Goal: Communication & Community: Answer question/provide support

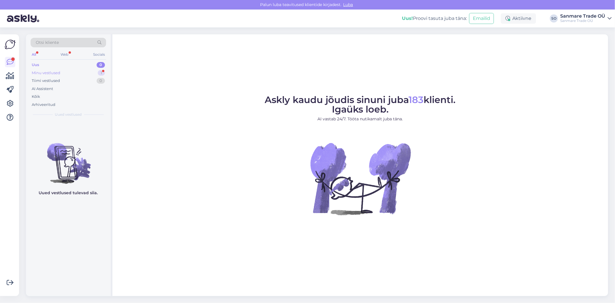
click at [51, 72] on div "Minu vestlused" at bounding box center [46, 73] width 29 height 6
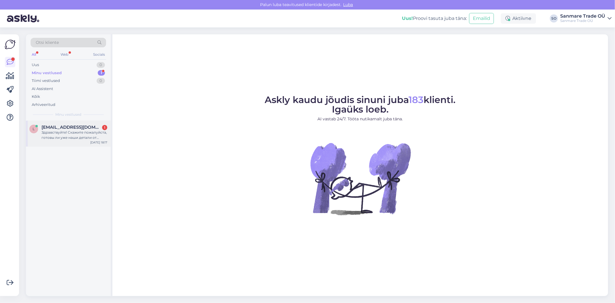
click at [61, 134] on div "Здравствуйте! Скажите пожалуйста, готовы ли уже наши детали от кровати?" at bounding box center [74, 135] width 66 height 10
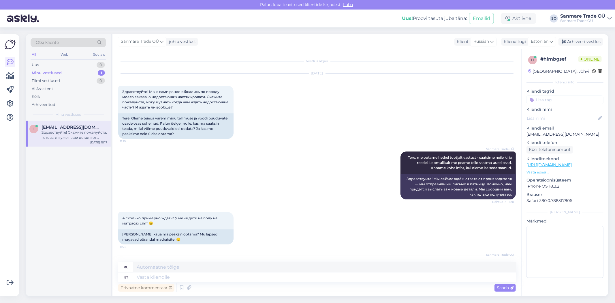
scroll to position [407, 0]
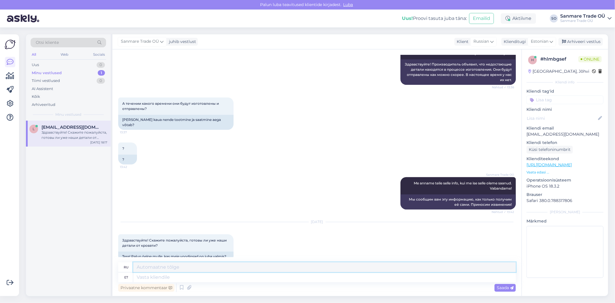
click at [231, 271] on textarea at bounding box center [324, 267] width 382 height 10
click at [229, 283] on div "Privaatne kommentaar Saada" at bounding box center [316, 287] width 397 height 11
click at [224, 279] on textarea at bounding box center [324, 277] width 382 height 10
click at [165, 278] on textarea at bounding box center [324, 277] width 382 height 10
type textarea "Tere, t"
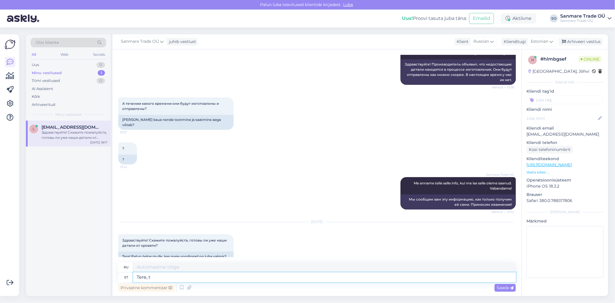
type textarea "Привет,"
type textarea "Tere, tootja an"
type textarea "Здравствуйте, производитель"
type textarea "Tere, tootja andis te"
type textarea "Здравствуйте, производитель дал"
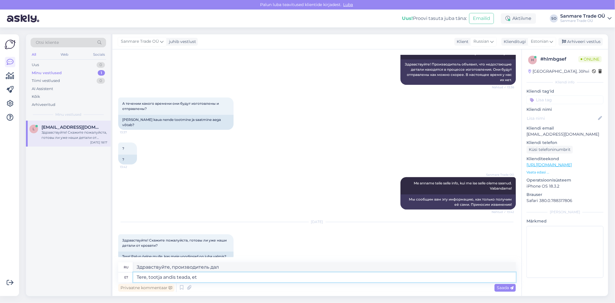
type textarea "Tere, tootja andis teada, et"
type textarea "Здравствуйте, производитель объявил, что"
type textarea "Tere, tootja andis teada, et osad sa"
type textarea "Здравствуйте, производитель объявил, что детали"
type textarea "Tere, tootja andis teada, et osad saavad va"
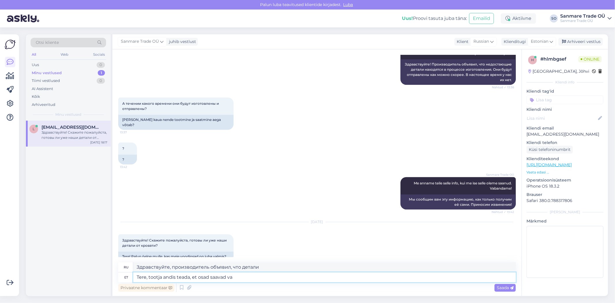
type textarea "Здравствуйте, производитель объявил, что детали будут"
type textarea "Tere, tootja andis teada, et osad saavad valmis"
type textarea "Здравствуйте, производитель объявил, что детали будут готовы."
type textarea "Tere, tootja andis teada, et osad saavad valmis 29.08 -"
type textarea "Здравствуйте, производитель объявил, что детали будут готовы 29.08"
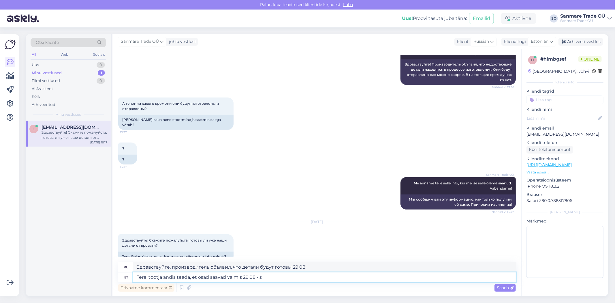
type textarea "Tere, tootja andis teada, et osad saavad valmis 29.08 - si"
type textarea "Здравствуйте, производитель объявил, что детали будут готовы 29.08 -"
type textarea "Tere, tootja andis teada, et osad saavad valmis 29.08 - siis sa"
type textarea "Здравствуйте, производитель объявил, что детали будут готовы 29.08 - тогда"
type textarea "Tere, tootja andis teada, et osad saavad valmis 29.08 - siis pannakse tee"
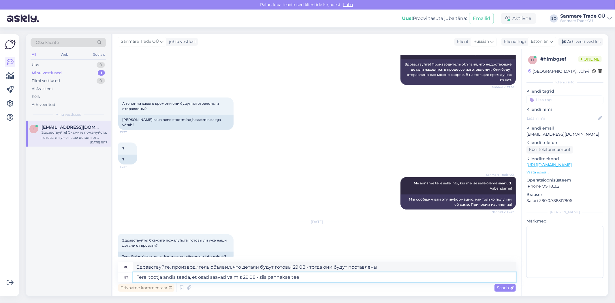
type textarea "Здравствуйте, производитель объявил, что детали будут готовы 29.08 - тогда же б…"
type textarea "Tere, tootja andis teada, et osad saavad valmis 29.08 - siis pannakse [PERSON_N…"
type textarea "Здравствуйте, производитель объявил, что детали будут готовы 29.08 , тогда же о…"
type textarea "Tere, tootja andis teada, et osad saavad valmis 29.08 - siis pannakse [PERSON_N…"
type textarea "Здравствуйте, производитель объявил, что детали будут готовы 29.08 , тогда же и…"
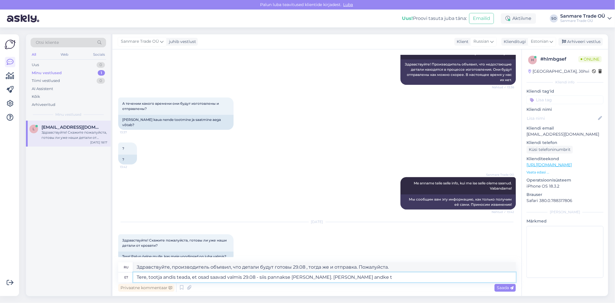
type textarea "Tere, tootja andis teada, et osad saavad valmis 29.08 - siis pannakse [PERSON_N…"
type textarea "Здравствуйте, производитель объявил, что детали будут готовы 29.08 , тогда же и…"
type textarea "Tere, tootja andis teada, et osad saavad valmis 29.08 - siis pannakse [PERSON_N…"
type textarea "Здравствуйте, производитель объявил, что детали будут готовы 29.08 , тогда же и…"
type textarea "Tere, tootja andis teada, et osad saavad valmis 29.08 - siis pannakse [PERSON_N…"
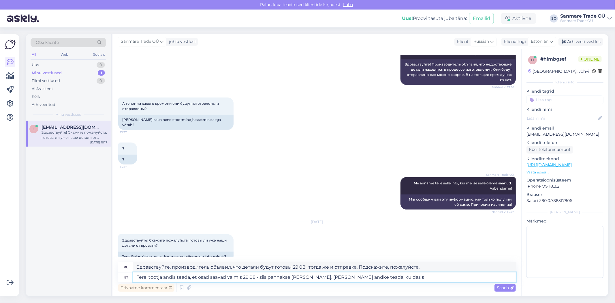
type textarea "Здравствуйте, производитель объявил, что детали будут готовы 29.08 , тогда же и…"
type textarea "Tere, tootja andis teada, et osad saavad valmis 29.08 - siis pannakse [PERSON_N…"
type textarea "Здравствуйте, производитель объявил, что детали будут готовы 29.08 , тогда же и…"
type textarea "Tere, tootja andis teada, et osad saavad valmis 29.08 - siis pannakse [PERSON_N…"
type textarea "Здравствуйте, производитель объявил, что детали будут готовы 29.08 , тогда же и…"
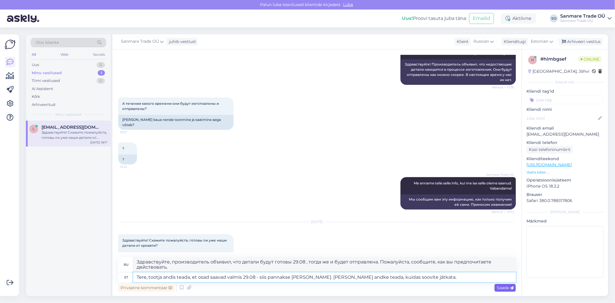
type textarea "Tere, tootja andis teada, et osad saavad valmis 29.08 - siis pannakse [PERSON_N…"
click at [504, 286] on span "Saada" at bounding box center [504, 287] width 17 height 5
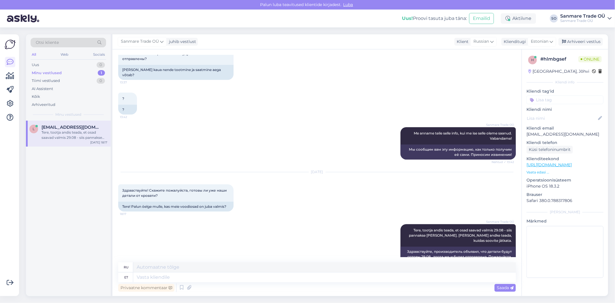
scroll to position [512, 0]
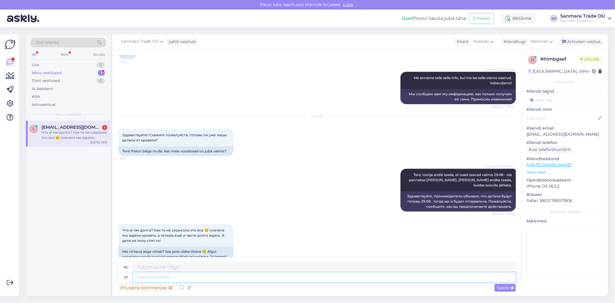
click at [165, 277] on textarea at bounding box center [324, 277] width 382 height 10
type textarea "See o"
type textarea "Этот"
type textarea "See on t"
type textarea "Это"
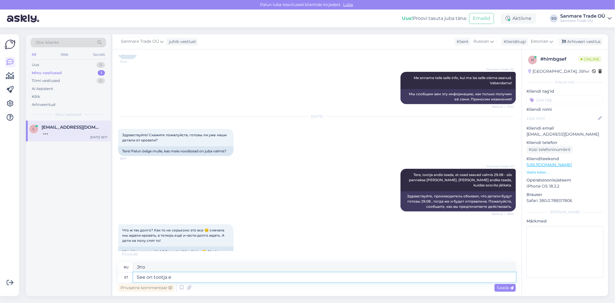
type textarea "See on tootja er"
type textarea "Это производитель"
type textarea "See on tootja eripära"
type textarea "Это особенность производителя."
type textarea "See on tootja eripära. Kahjuks m"
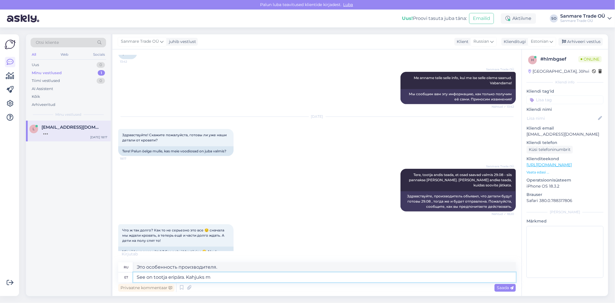
type textarea "Это особенность производителя. К сожалению."
type textarea "See on tootja eripära. Kahjuks me e"
type textarea "Это особенность производителя. К сожалению, мы"
type textarea "See on tootja eripära. Kahjuks me ei s"
type textarea "Это особенность производителя. К сожалению, мы не"
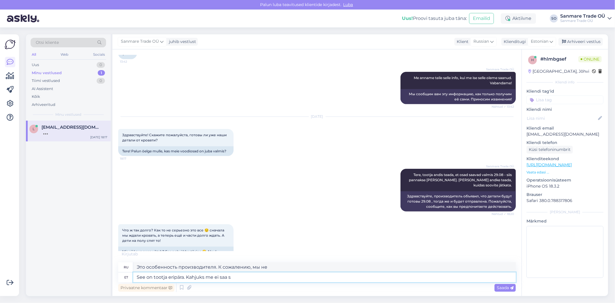
type textarea "See on tootja eripära. Kahjuks me ei saa se"
type textarea "Это особенность производителя. К сожалению, мы не можем..."
type textarea "See on tootja eripära. Kahjuks me ei saa seda muuta."
type textarea "Это особенность производителя. К сожалению, мы не можем это изменить."
type textarea "See on tootja eripära. Kahjuks me ei saa seda muuta. [PERSON_NAME]"
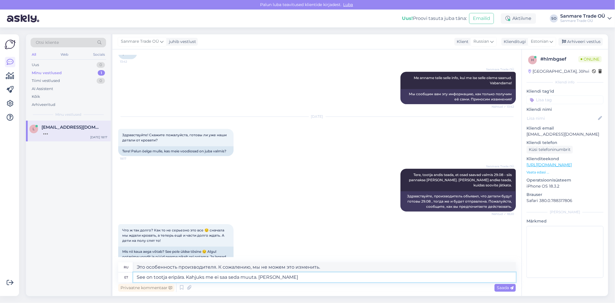
type textarea "Это особенность производителя. К сожалению, мы не можем это изменить. Если"
type textarea "See on tootja eripära. Kahjuks me ei saa seda muuta. Kui te s"
type textarea "Это особенность производителя. К сожалению, мы не можем это изменить. Если вы"
type textarea "See on tootja eripära. Kahjuks me ei saa seda muuta. Kui te soovite"
type textarea "Это особенность производителя. К сожалению, мы не можем её изменить. Если хотит…"
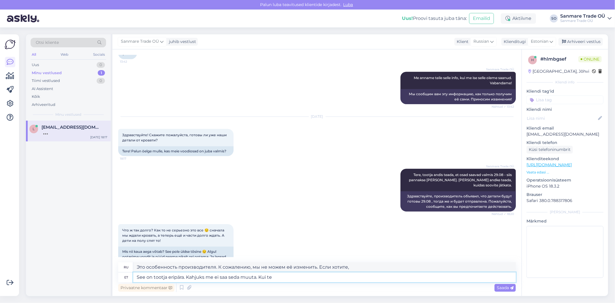
type textarea "See on tootja eripära. Kahjuks me ei saa seda muuta. Kui te"
type textarea "Это особенность производителя. К сожалению, мы не можем это изменить. Если вы"
type textarea "See on tootja eripära. Kahjuks me ei saa seda muuta. [PERSON_NAME]"
type textarea "Это особенность производителя. К сожалению, мы не можем это изменить. Если"
type textarea "See on tootja eripära. Kahjuks me ei saa seda muuta."
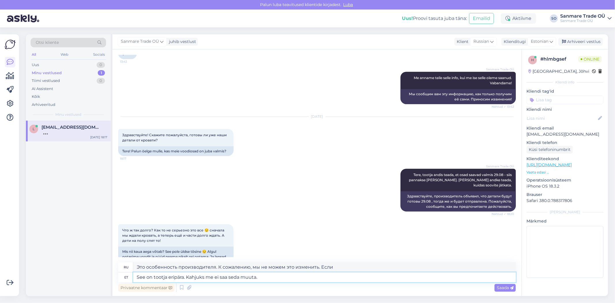
type textarea "Это особенность производителя. К сожалению, мы не можем это изменить."
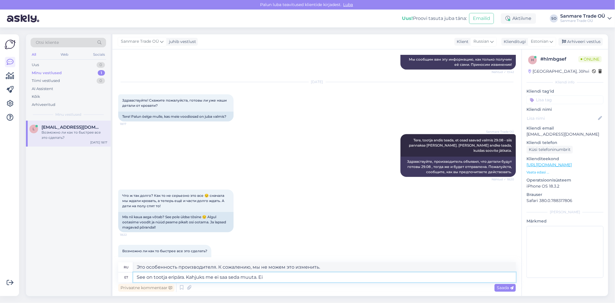
type textarea "See on tootja eripära. Kahjuks me ei saa seda muuta. Ei"
type textarea "Это особенность производителя. К сожалению, мы не можем это изменить. Нет"
type textarea "See on tootja eripära. Kahjuks me ei saa seda muuta."
type textarea "Это особенность производителя. К сожалению, мы не можем это изменить."
type textarea "See on tootja eripära. Kahjuks me ei saa seda muuta."
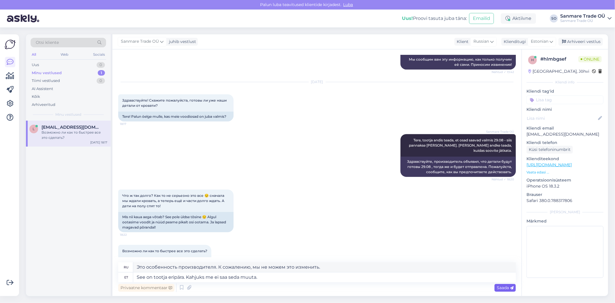
click at [511, 286] on icon at bounding box center [511, 287] width 3 height 3
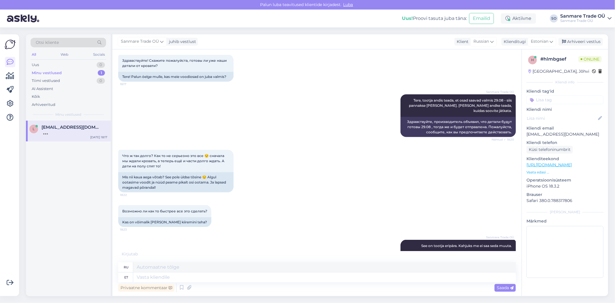
scroll to position [621, 0]
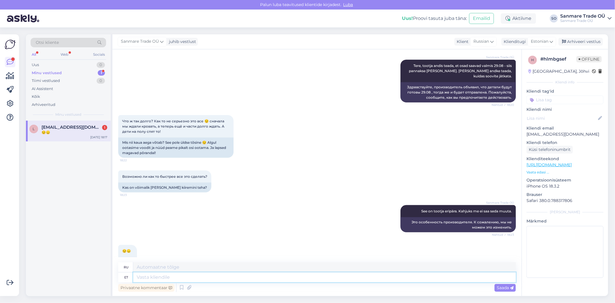
click at [171, 279] on textarea at bounding box center [324, 277] width 382 height 10
type textarea "Meil o"
type textarea "Мы"
type textarea "Meil on ä"
type textarea "У нас есть"
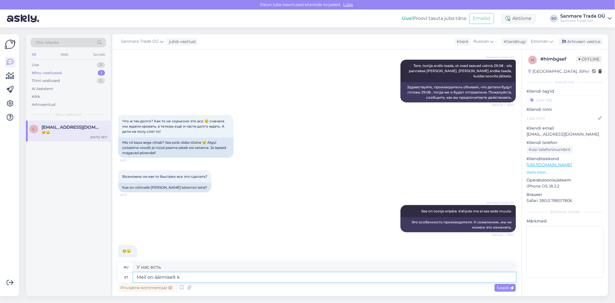
type textarea "Meil on äärmiselt ka"
type textarea "У нас есть чрезвычайно"
type textarea "Meil on äärmiselt kahju, et"
type textarea "Мы очень сожалеем,"
type textarea "Meil on äärmiselt kahju, et sel"
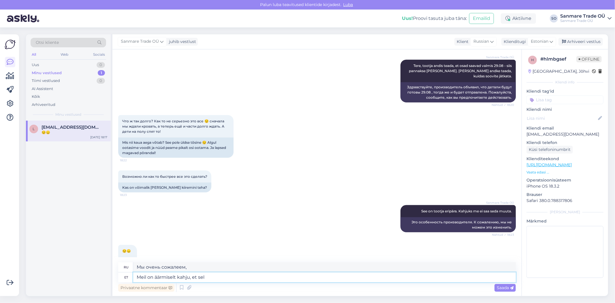
type textarea "Мы очень сожалеем, что"
type textarea "Meil on äärmiselt kahju, et selline asi"
type textarea "Мы очень сожалеем, что такое"
type textarea "Meil on äärmiselt kahju, et selline asi"
type textarea "Нам очень жаль, что такое произошло."
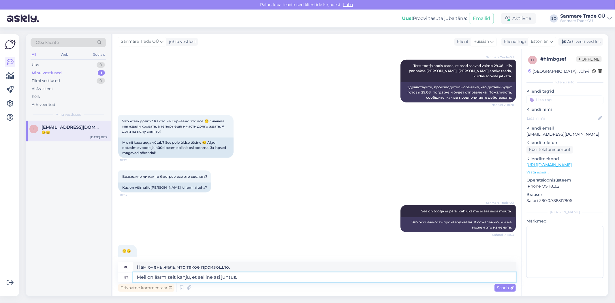
type textarea "Meil on äärmiselt kahju, et selline asi juhtus."
type textarea "Нам очень жаль, что это произошло."
type textarea "Meil on äärmiselt kahju, et selline asi juhtus. Me"
type textarea "Нам очень жаль, что это произошло. Мы"
type textarea "Meil on äärmiselt kahju, et selline asi juhtus. Me oleme tootjale k"
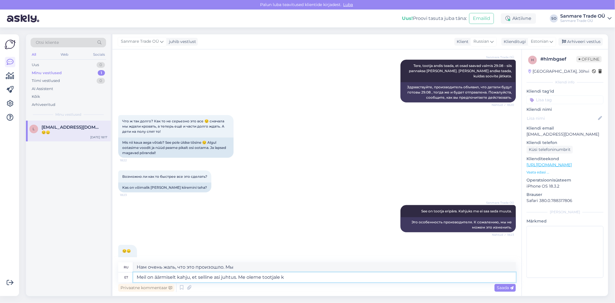
type textarea "Нам очень жаль, что это произошло. Мы являемся производителем."
type textarea "Meil on äärmiselt kahju, et selline asi juhtus. Me oleme tootjale korduvalt"
type textarea "Нам очень жаль, что это произошло. Мы неоднократно обращались к производителю."
type textarea "Meil on äärmiselt kahju, et selline asi juhtus. Me oleme tootjale korduvalt kir…"
type textarea "Нам очень жаль, что это произошло. Мы несколько раз писали производителю."
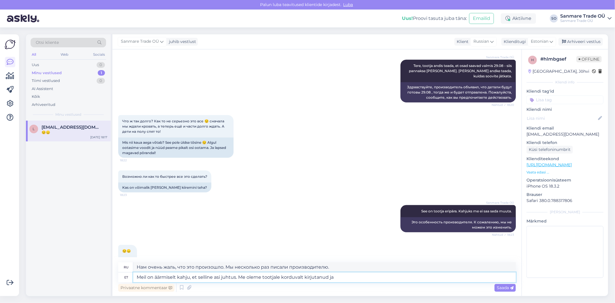
type textarea "Meil on äärmiselt kahju, et selline asi juhtus. Me oleme tootjale korduvalt kir…"
type textarea "Нам очень жаль, что это произошло. Мы несколько раз писали производителю и"
type textarea "Meil on äärmiselt kahju, et selline asi juhtus. Me oleme tootjale korduvalt kir…"
type textarea "Нам очень жаль, что это произошло. Мы несколько раз писали производителю и подч…"
type textarea "Meil on äärmiselt kahju, et selline asi juhtus. Me oleme tootjale korduvalt kir…"
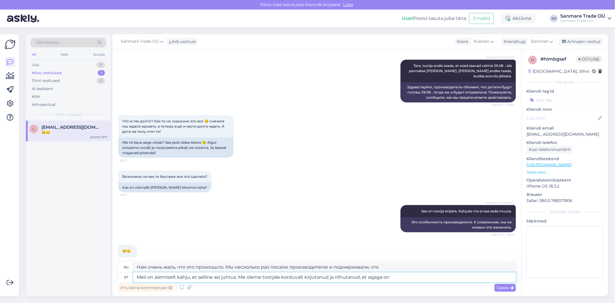
type textarea "Нам очень жаль, что это произошло. Мы несколько раз писали производителю и подч…"
type textarea "Meil on äärmiselt kahju, et selline asi juhtus. Me oleme tootjale korduvalt kir…"
type textarea "Нам очень жаль, что это произошло. Мы несколько раз писали производителю и подч…"
type textarea "Meil on äärmiselt kahju, et selline asi juhtus. Me oleme tootjale korduvalt kir…"
type textarea "Нам очень жаль, что это произошло. Мы несколько раз писали производителю, подче…"
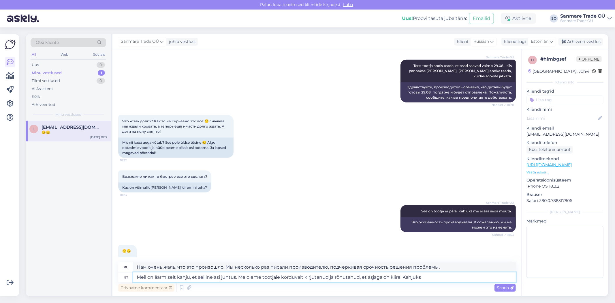
type textarea "Meil on äärmiselt kahju, et selline asi juhtus. Me oleme tootjale korduvalt kir…"
type textarea "Нам очень жаль, что это произошло. Мы несколько раз писали производителю, подче…"
type textarea "Meil on äärmiselt kahju, et selline asi juhtus. Me oleme tootjale korduvalt kir…"
type textarea "Нам очень жаль, что это произошло. Мы несколько раз писали производителю, подче…"
type textarea "Meil on äärmiselt kahju, et selline asi juhtus. Me oleme tootjale korduvalt kir…"
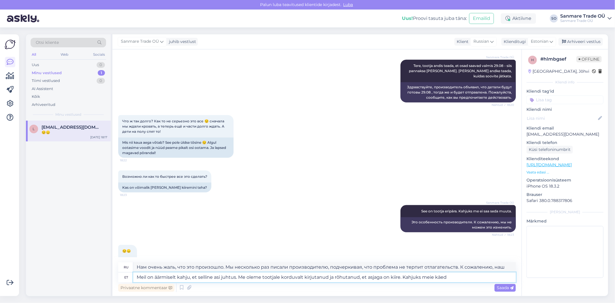
type textarea "Нам очень жаль, что это произошло. Мы несколько раз писали производителю, подче…"
type textarea "Meil on äärmiselt kahju, et selline asi juhtus. Me oleme tootjale korduvalt kir…"
type textarea "Нам очень жаль, что это произошло. Мы несколько раз писали производителю, подче…"
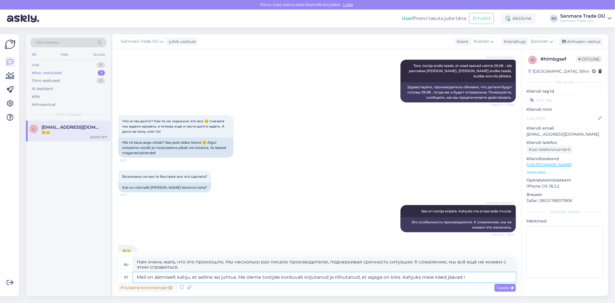
scroll to position [626, 0]
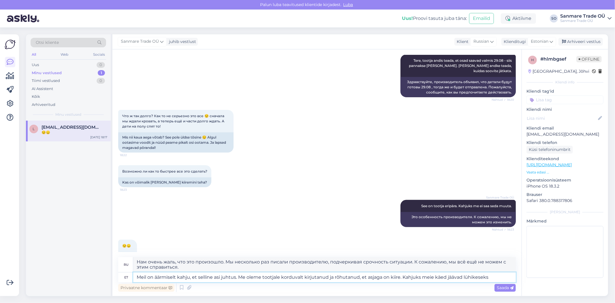
type textarea "Meil on äärmiselt kahju, et selline asi juhtus. Me oleme tootjale korduvalt kir…"
type textarea "Нам очень жаль, что это произошло. Мы несколько раз писали производителю, подчё…"
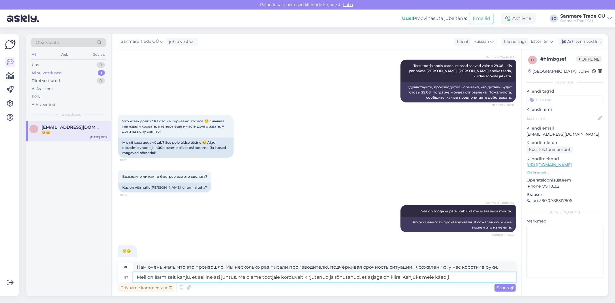
type textarea "Meil on äärmiselt kahju, et selline asi juhtus. Me oleme tootjale korduvalt kir…"
type textarea "Нам очень жаль, что это произошло. Мы несколько раз писали производителю, подче…"
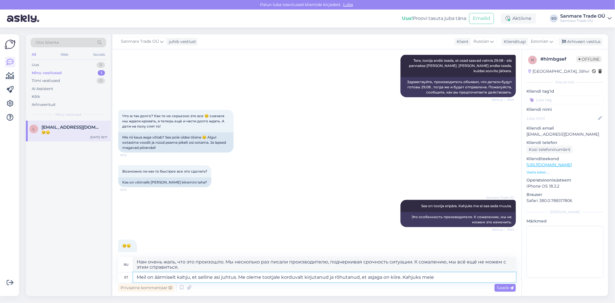
type textarea "Meil on äärmiselt kahju, et selline asi juhtus. Me oleme tootjale korduvalt kir…"
type textarea "Нам очень жаль, что это произошло. Мы несколько раз писали производителю, подче…"
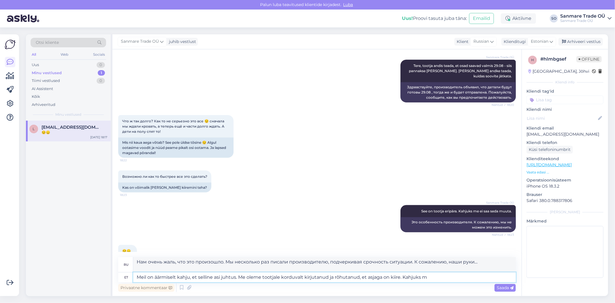
type textarea "Meil on äärmiselt kahju, et selline asi juhtus. Me oleme tootjale korduvalt kir…"
type textarea "Нам очень жаль, что это произошло. Мы несколько раз писали производителю, подче…"
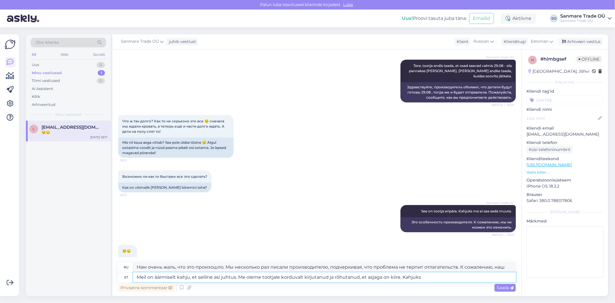
type textarea "Meil on äärmiselt kahju, et selline asi juhtus. Me oleme tootjale korduvalt kir…"
type textarea "Нам очень жаль, что это произошло. Мы несколько раз писали производителю, подче…"
type textarea "Meil on äärmiselt kahju, et selline asi juhtus. Me oleme tootjale korduvalt kir…"
type textarea "Нам очень жаль, что это произошло. Мы несколько раз писали производителю, подче…"
click at [410, 280] on textarea "Meil on äärmiselt kahju, et selline asi juhtus. Me oleme tootjale korduvalt kir…" at bounding box center [324, 277] width 382 height 10
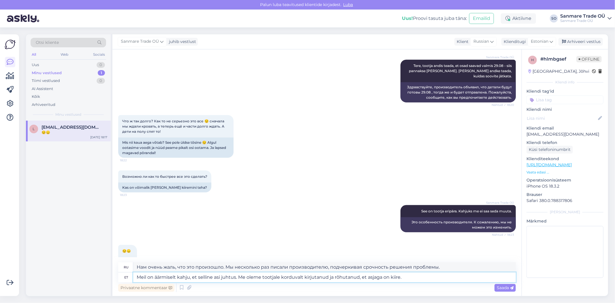
click at [410, 278] on textarea "Meil on äärmiselt kahju, et selline asi juhtus. Me oleme tootjale korduvalt kir…" at bounding box center [324, 277] width 382 height 10
type textarea "Meil on äärmiselt kahju, et selline asi juhtus. Me oleme tootjale korduvalt kir…"
type textarea "Нам очень жаль, что это произошло. Мы несколько раз писали производителю, подче…"
type textarea "Meil on äärmiselt kahju, et selline asi juhtus. Me oleme tootjale korduvalt kir…"
type textarea "Нам очень жаль, что это произошло. Мы несколько раз писали производителю, подче…"
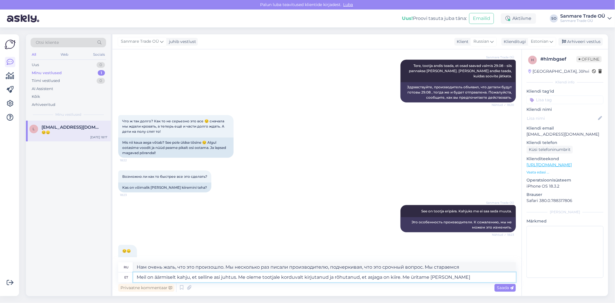
type textarea "Meil on äärmiselt kahju, et selline asi juhtus. Me oleme tootjale korduvalt kir…"
type textarea "Нам очень жаль, что это произошло. Мы несколько раз писали производителю, подче…"
type textarea "Meil on äärmiselt kahju, et selline asi juhtus. Me oleme tootjale korduvalt kir…"
type textarea "Нам очень жаль, что это произошло. Мы несколько раз писали производителю, подче…"
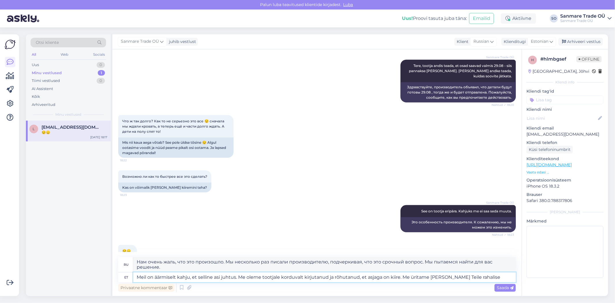
type textarea "Meil on äärmiselt kahju, et selline asi juhtus. Me oleme tootjale korduvalt kir…"
type textarea "Нам очень жаль, что это произошло. Мы несколько раз писали производителю и подч…"
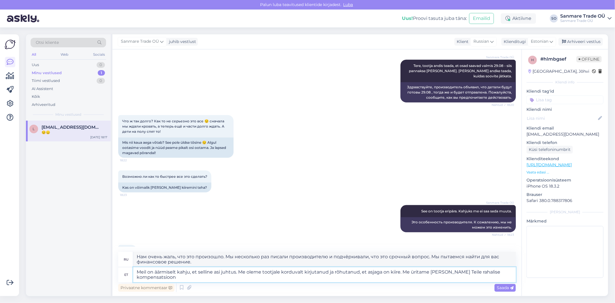
type textarea "Meil on äärmiselt kahju, et selline asi juhtus. Me oleme tootjale korduvalt kir…"
type textarea "Нам очень жаль, что это произошло. Мы несколько раз писали производителю, подче…"
type textarea "Meil on äärmiselt kahju, et selline asi juhtus. Me oleme tootjale korduvalt kir…"
click at [502, 290] on div "Saada" at bounding box center [504, 287] width 21 height 8
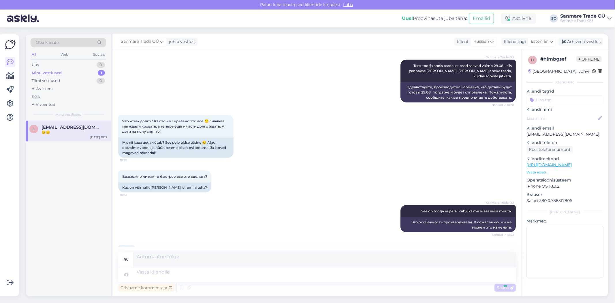
scroll to position [681, 0]
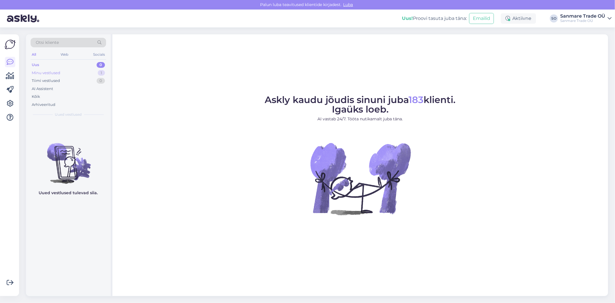
click at [62, 75] on div "Minu vestlused 1" at bounding box center [68, 73] width 75 height 8
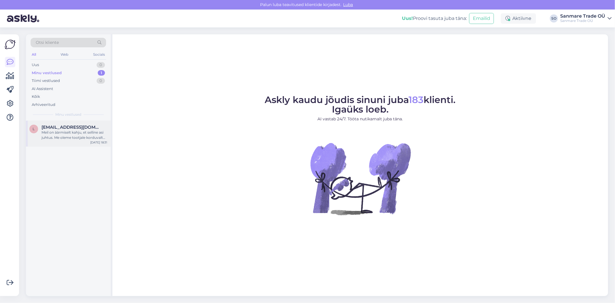
click at [69, 134] on div "Meil on äärmiselt kahju, et selline asi juhtus. Me oleme tootjale korduvalt kir…" at bounding box center [74, 135] width 66 height 10
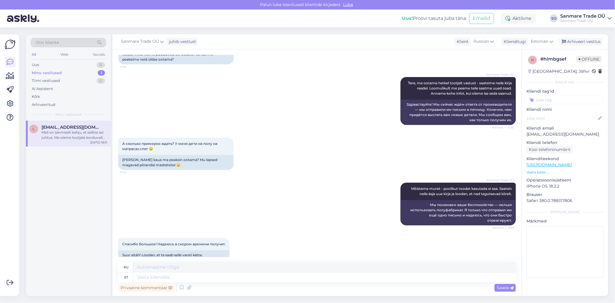
scroll to position [73, 0]
